Goal: Task Accomplishment & Management: Manage account settings

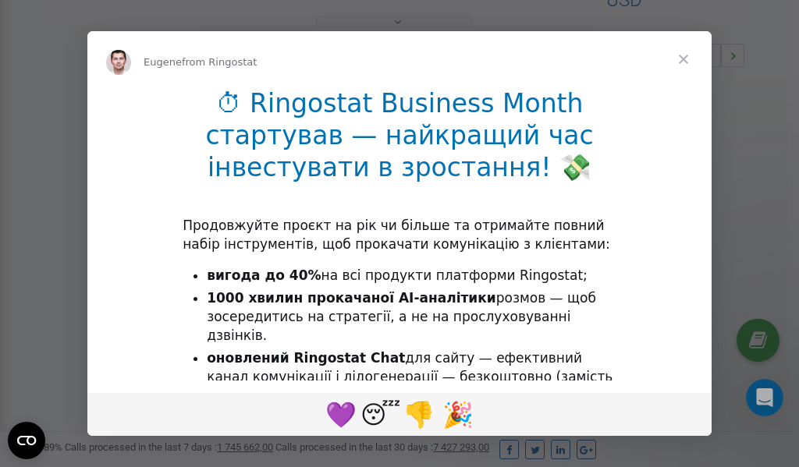
click at [683, 61] on span "Close" at bounding box center [683, 59] width 56 height 56
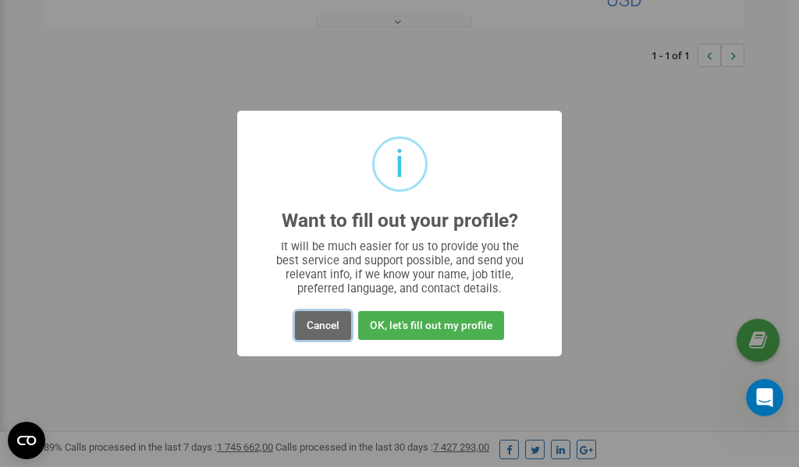
click at [317, 322] on button "Cancel" at bounding box center [323, 325] width 56 height 29
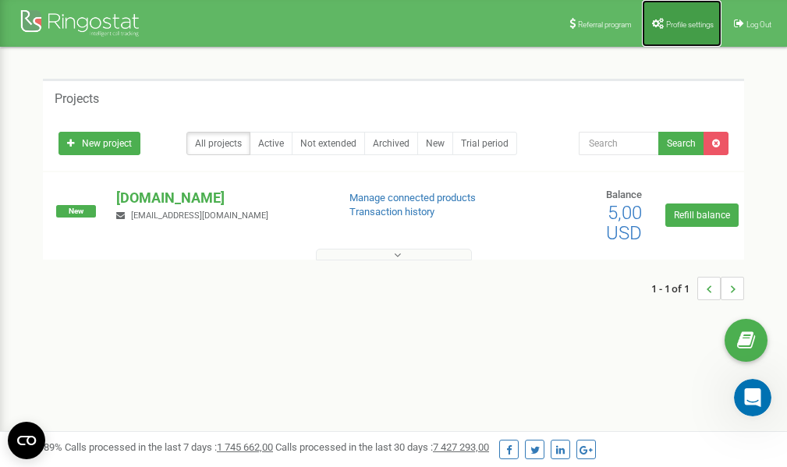
click at [680, 20] on span "Profile settings" at bounding box center [690, 24] width 48 height 9
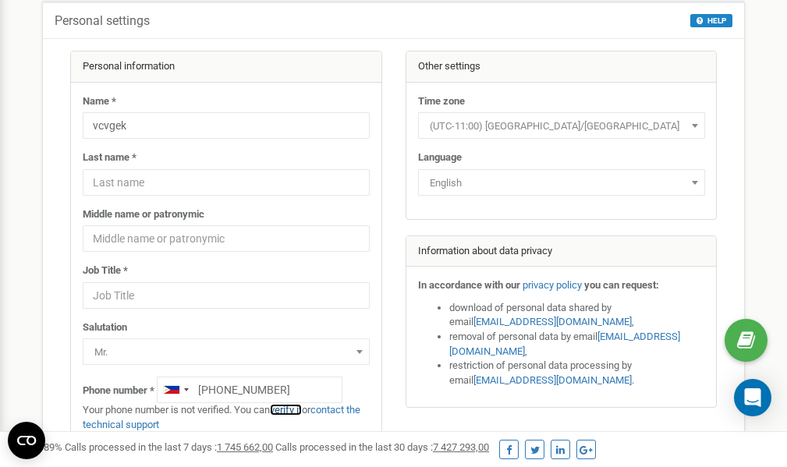
click at [292, 409] on link "verify it" at bounding box center [286, 410] width 32 height 12
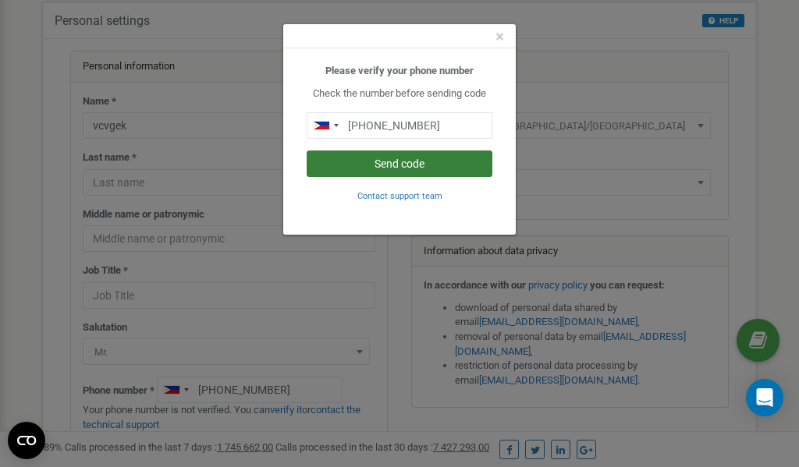
click at [397, 165] on button "Send code" at bounding box center [399, 164] width 186 height 27
